Goal: Communication & Community: Ask a question

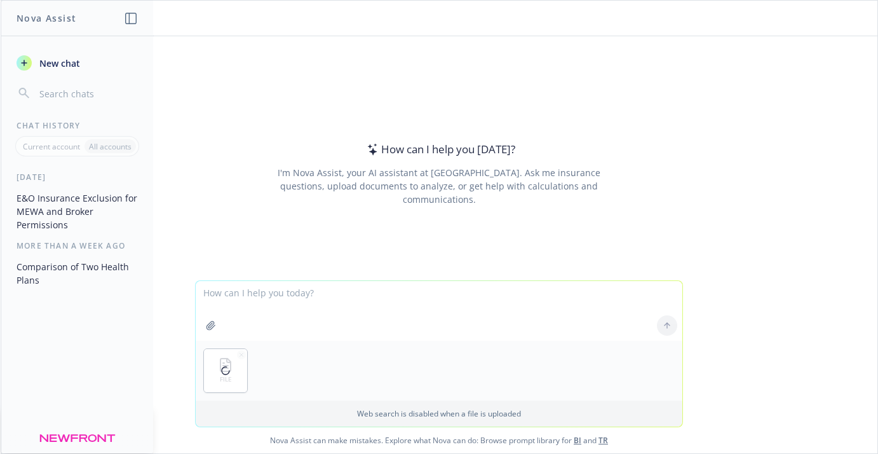
click at [318, 302] on textarea at bounding box center [439, 311] width 487 height 60
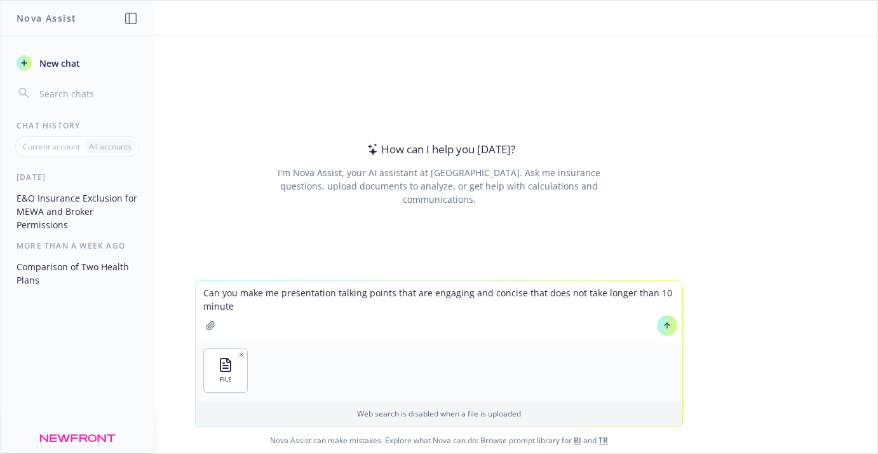
type textarea "Can you make me presentation talking points that are engaging and concise that …"
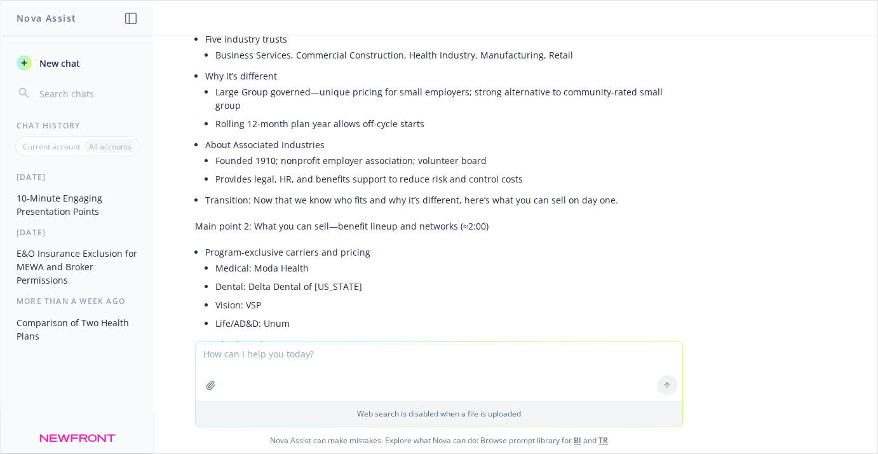
scroll to position [336, 0]
